Goal: Check status: Check status

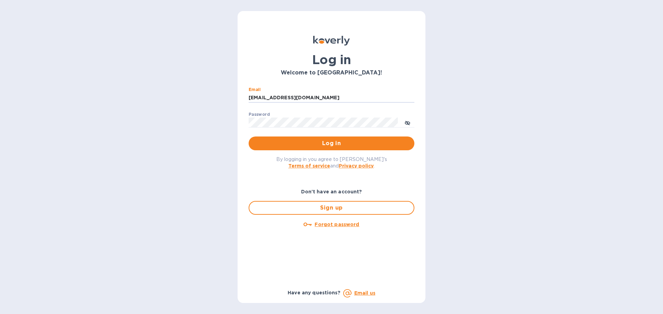
drag, startPoint x: 299, startPoint y: 96, endPoint x: 183, endPoint y: 95, distance: 115.6
click at [183, 95] on div "Log in Welcome to [GEOGRAPHIC_DATA]! Email [EMAIL_ADDRESS][DOMAIN_NAME] ​ Passw…" at bounding box center [331, 157] width 663 height 314
type input "S"
type input "[EMAIL_ADDRESS][DOMAIN_NAME]"
click at [274, 144] on span "Log in" at bounding box center [331, 143] width 155 height 8
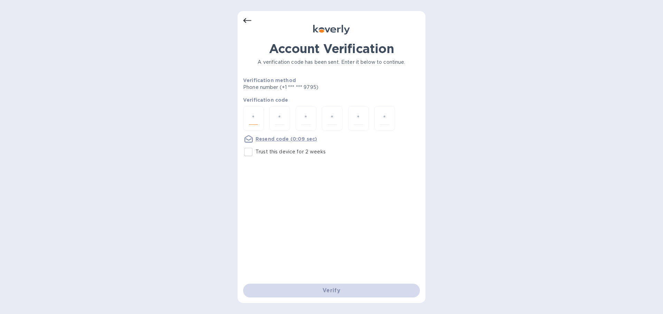
click at [251, 120] on input "number" at bounding box center [253, 118] width 9 height 13
type input "9"
type input "7"
type input "0"
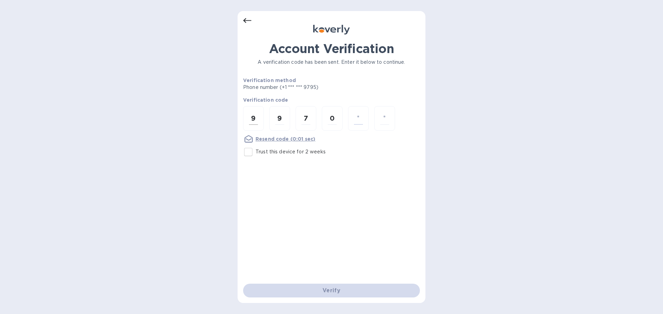
type input "3"
type input "5"
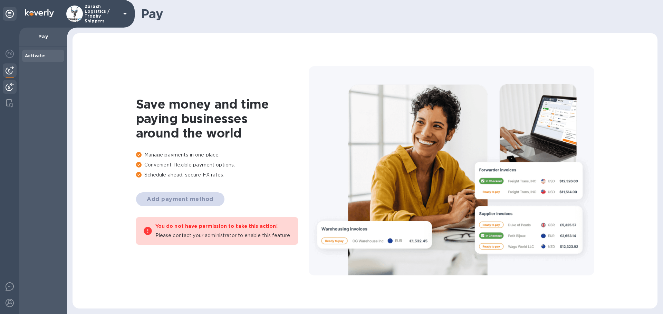
drag, startPoint x: 9, startPoint y: 87, endPoint x: 20, endPoint y: 87, distance: 11.7
click at [9, 87] on img at bounding box center [10, 87] width 8 height 8
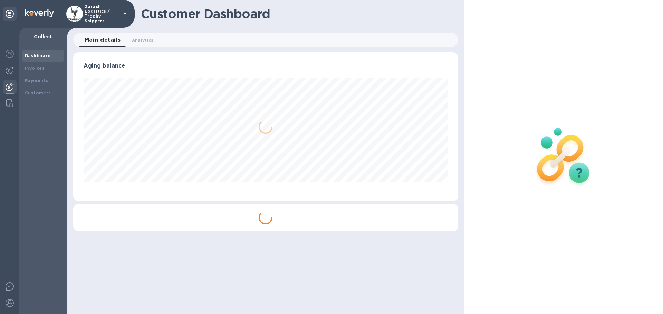
scroll to position [149, 385]
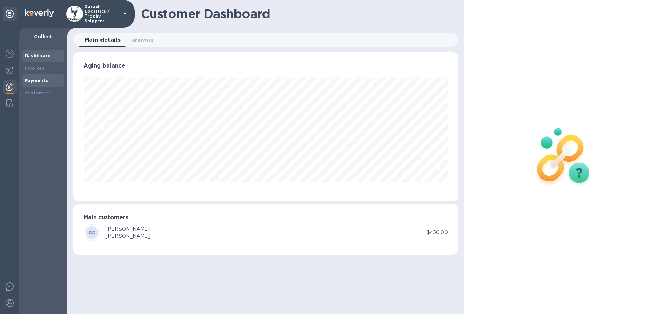
click at [37, 80] on b "Payments" at bounding box center [36, 80] width 23 height 5
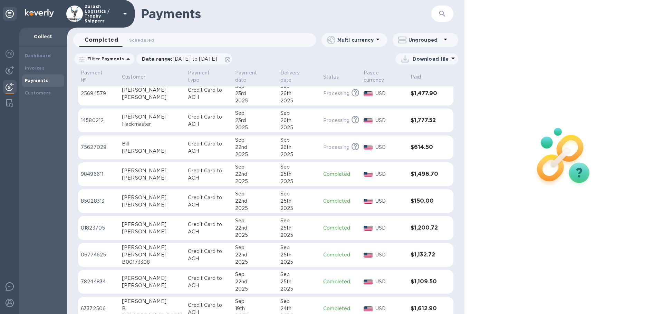
scroll to position [311, 0]
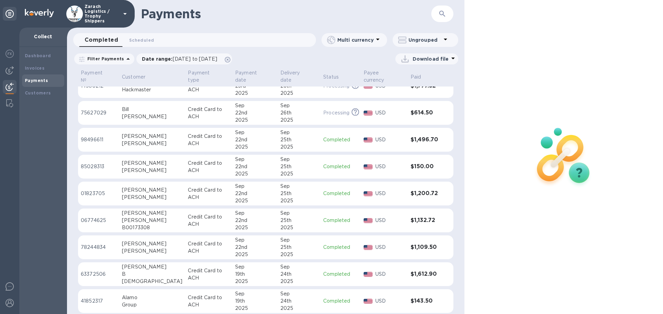
click at [94, 190] on p "01823705" at bounding box center [99, 193] width 36 height 7
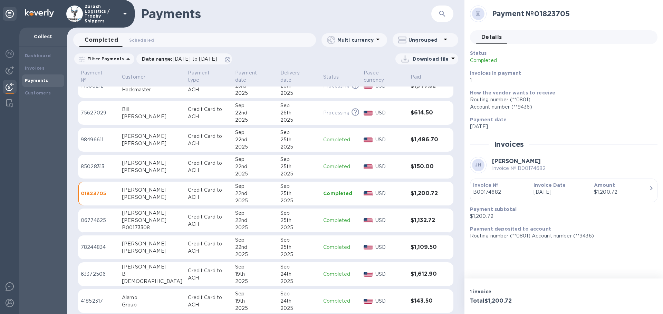
click at [91, 130] on td "98496611" at bounding box center [98, 140] width 41 height 24
click at [100, 244] on p "78244834" at bounding box center [99, 247] width 36 height 7
click at [97, 217] on p "06774625" at bounding box center [99, 220] width 36 height 7
click at [97, 163] on p "85028313" at bounding box center [99, 166] width 36 height 7
